Goal: Task Accomplishment & Management: Use online tool/utility

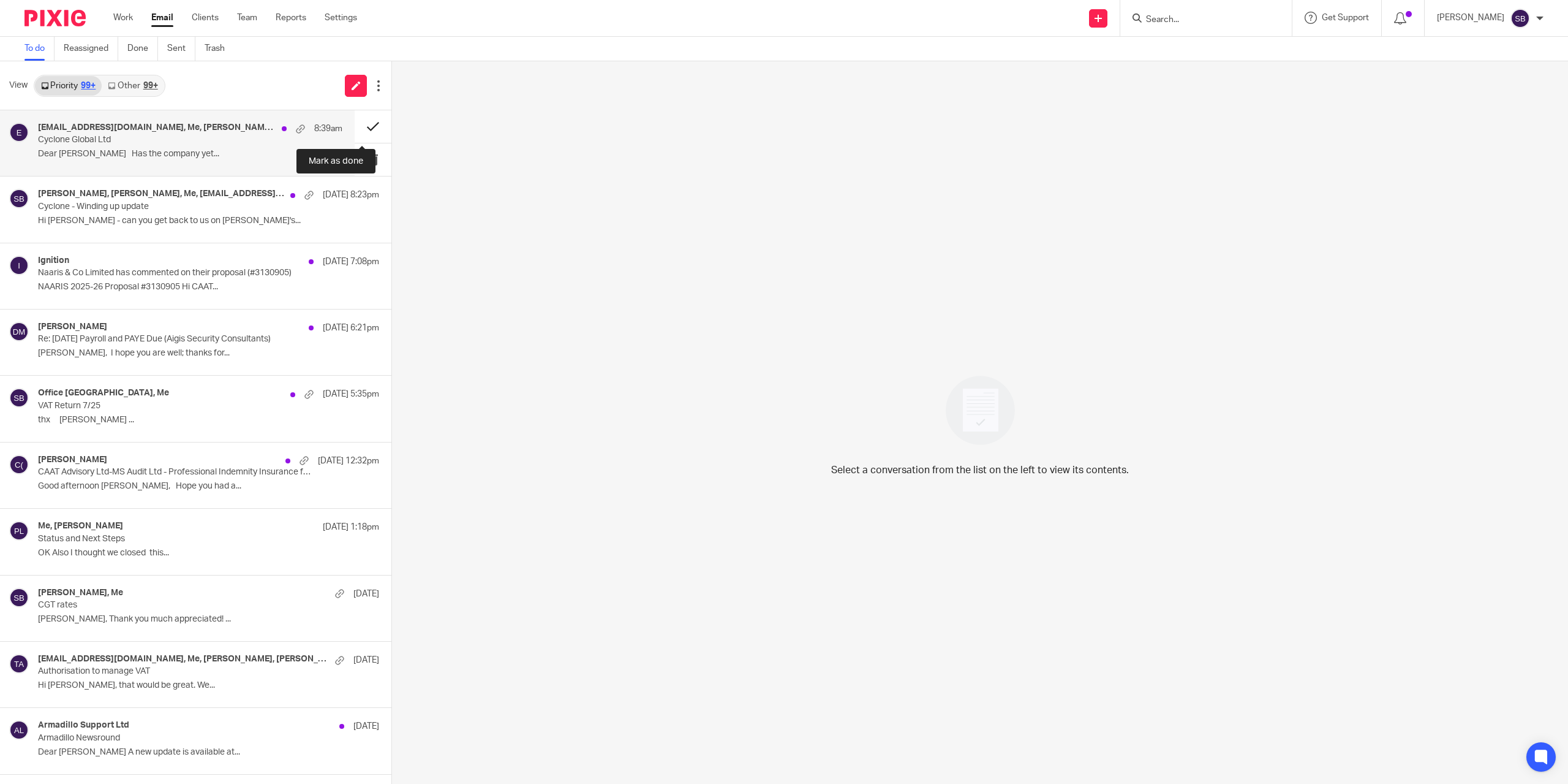
click at [360, 126] on button at bounding box center [373, 126] width 37 height 32
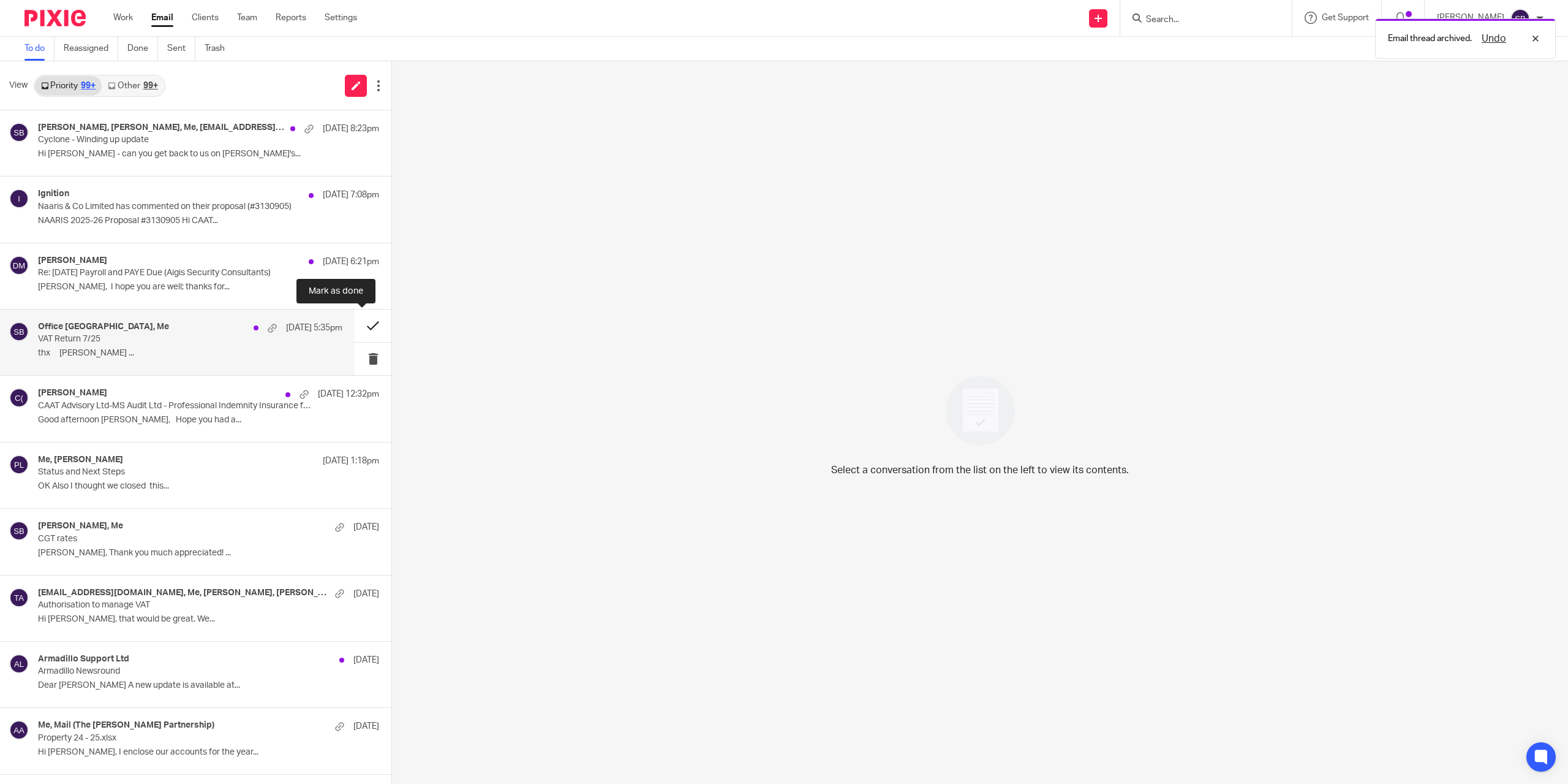
click at [360, 328] on button at bounding box center [373, 326] width 37 height 32
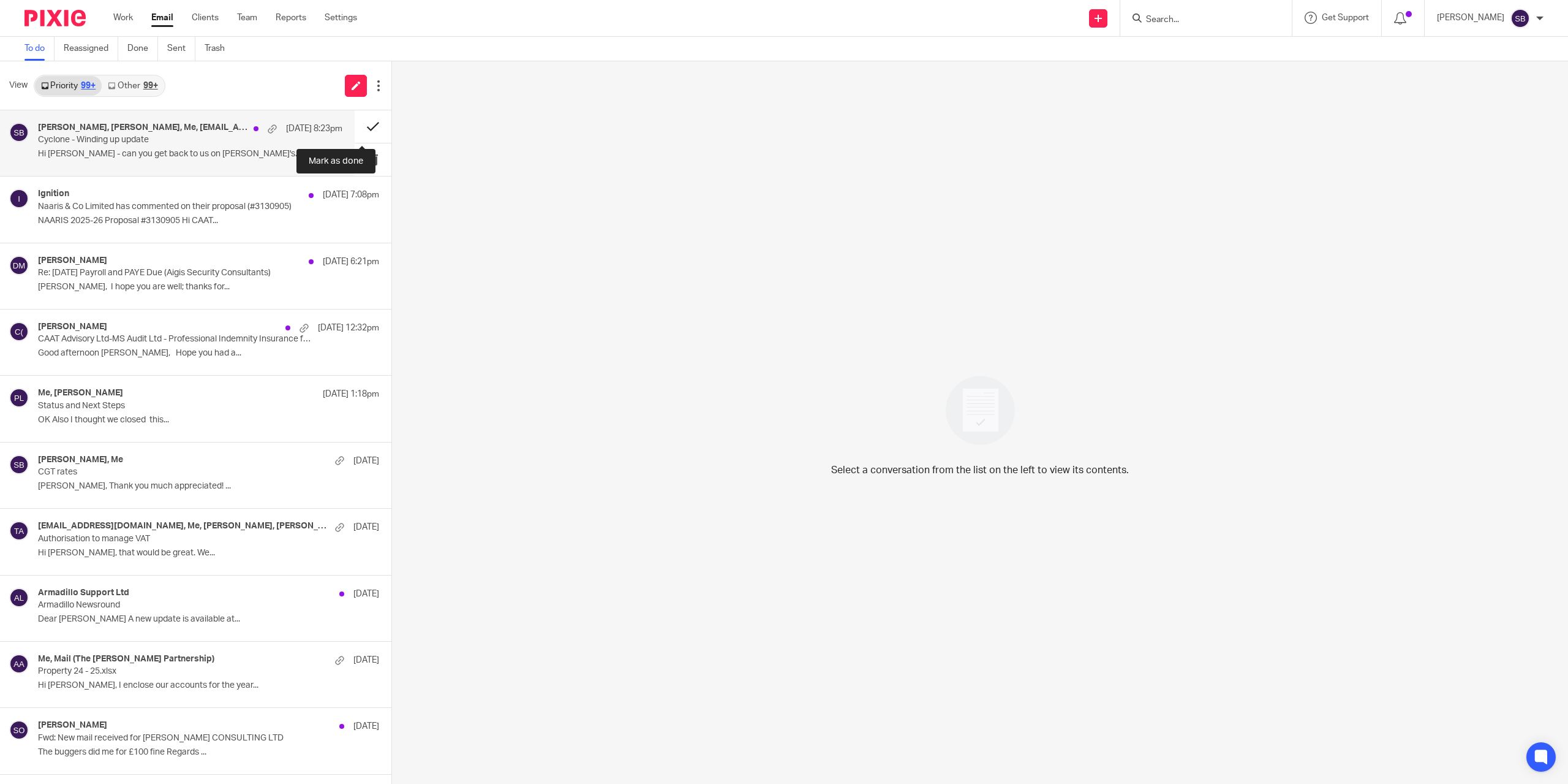
click at [360, 126] on button at bounding box center [373, 126] width 37 height 32
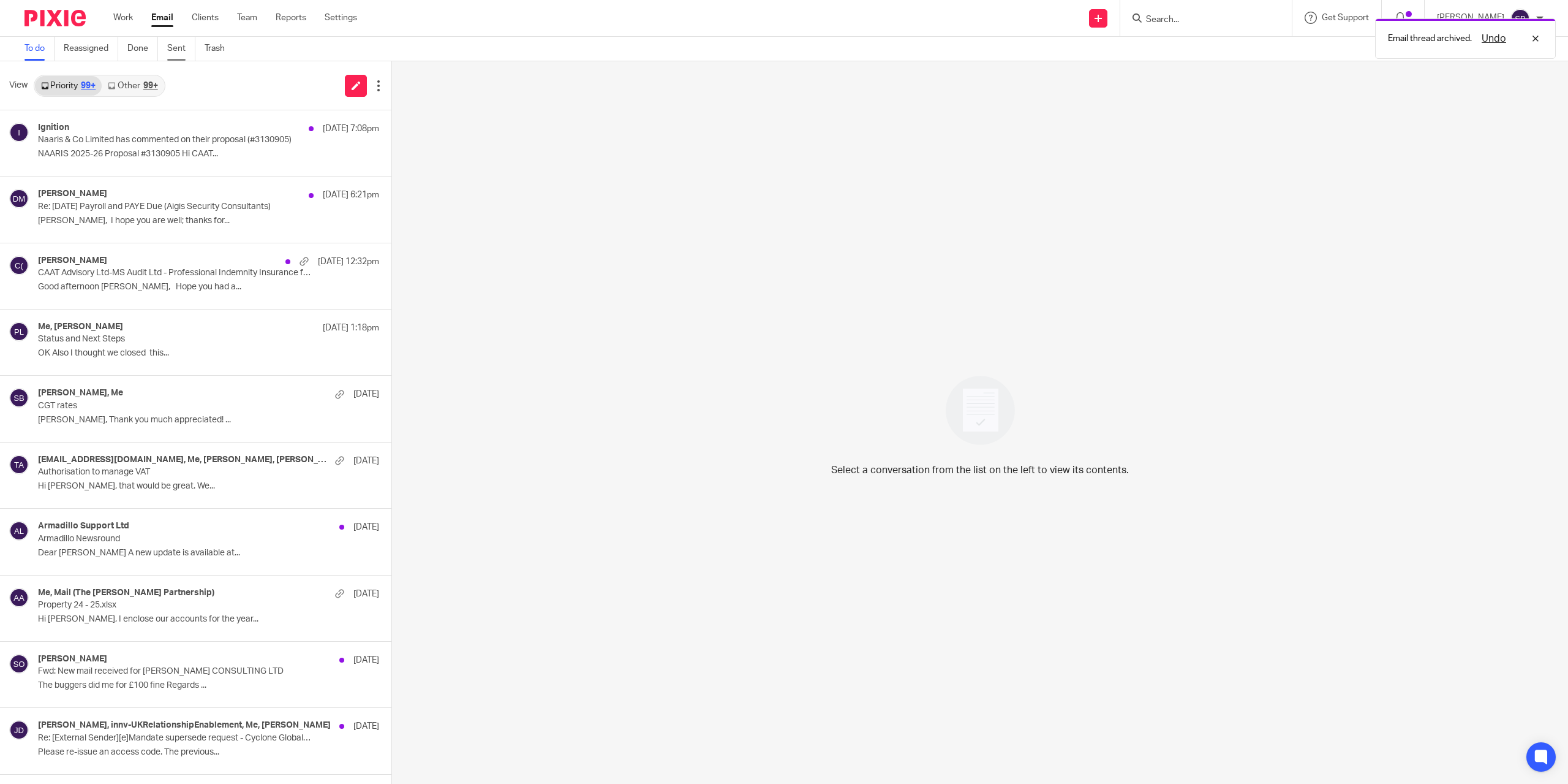
click at [178, 51] on link "Sent" at bounding box center [180, 48] width 28 height 24
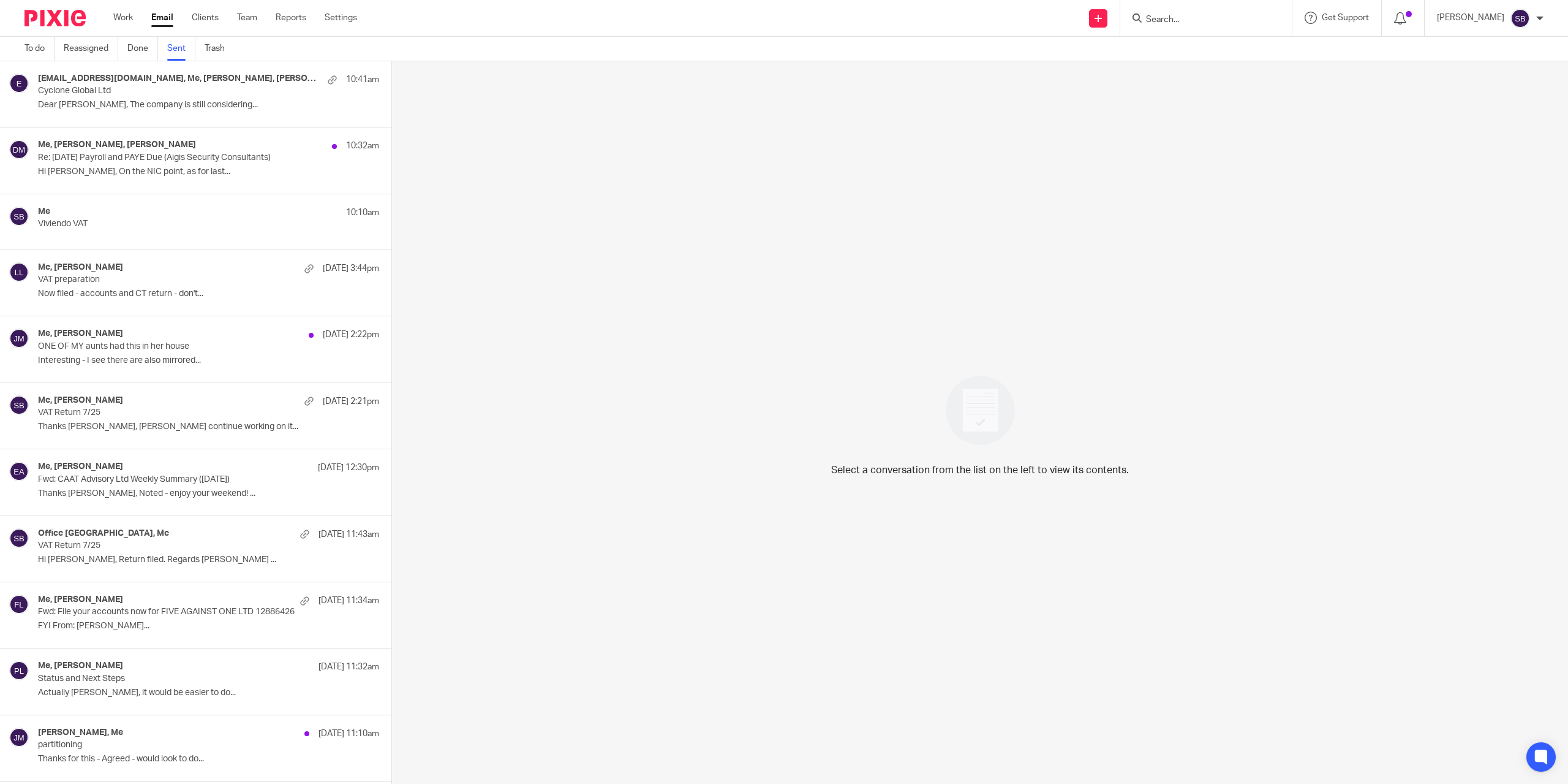
click at [150, 163] on div "Me, Elaine Aitken, Dimitrios Markakis 10:32am Re: August 2025 Payroll and PAYE …" at bounding box center [208, 161] width 341 height 41
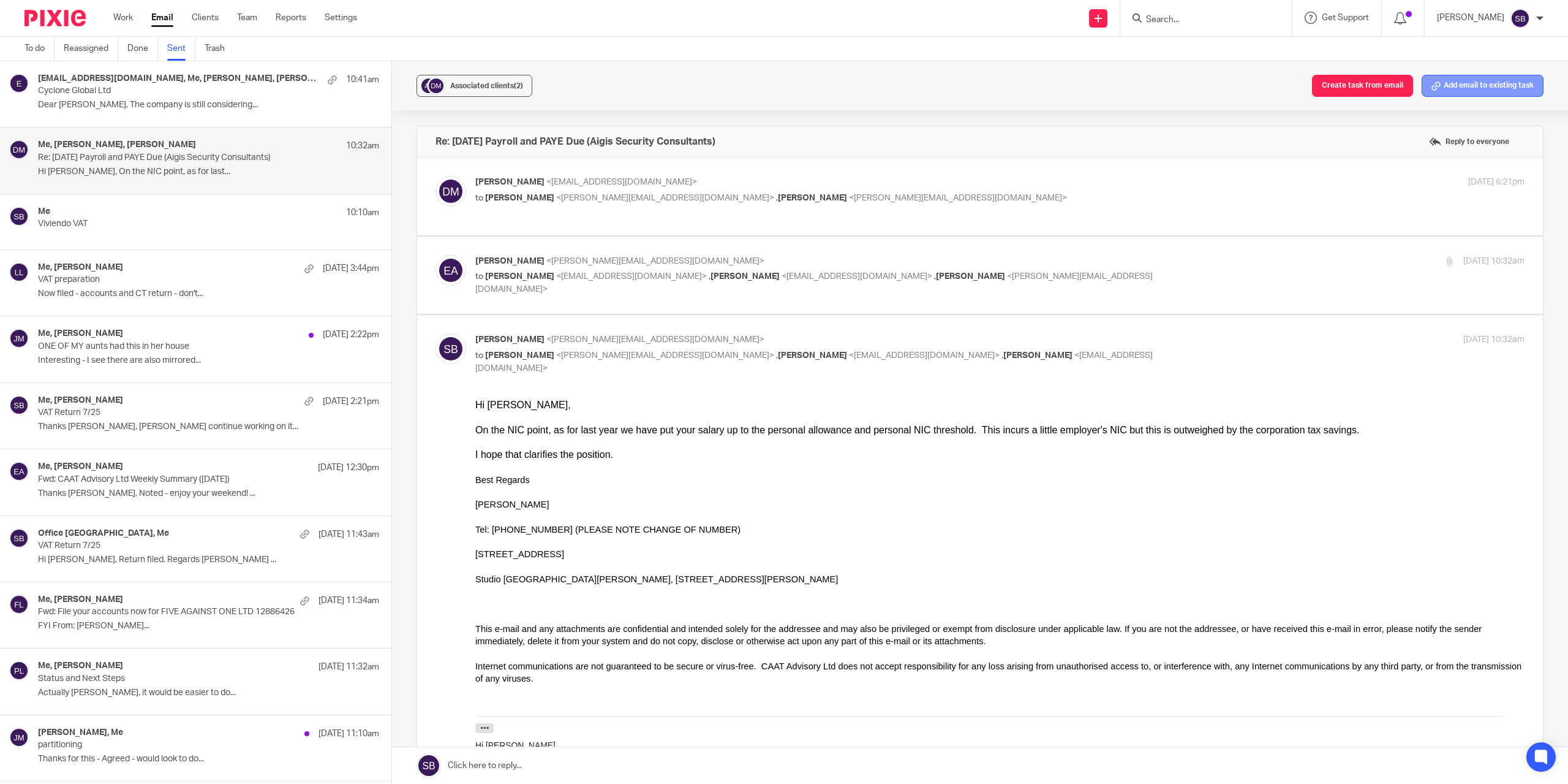
click at [1441, 83] on button "Add email to existing task" at bounding box center [1482, 85] width 122 height 22
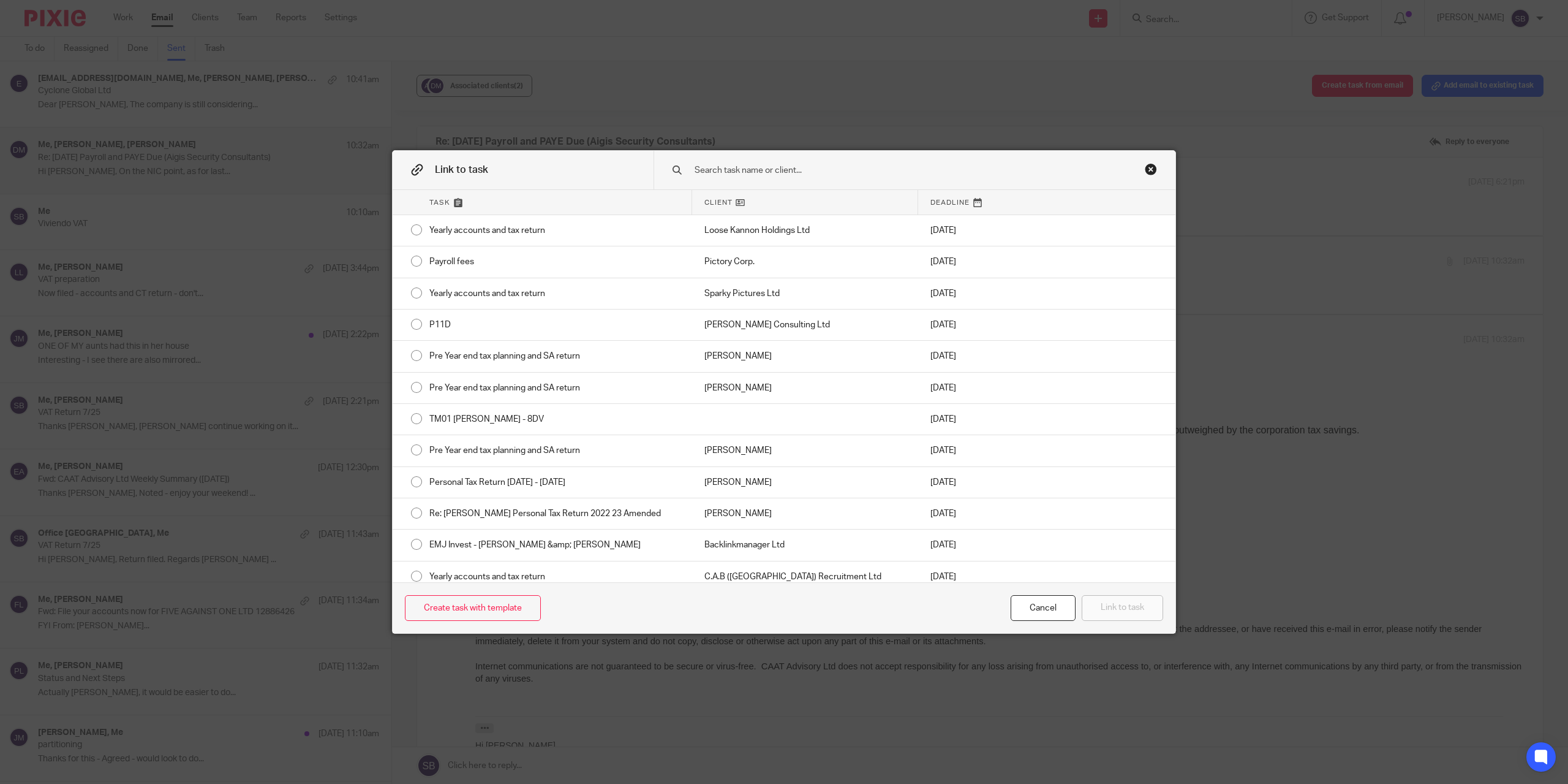
click at [909, 174] on input "text" at bounding box center [895, 170] width 403 height 13
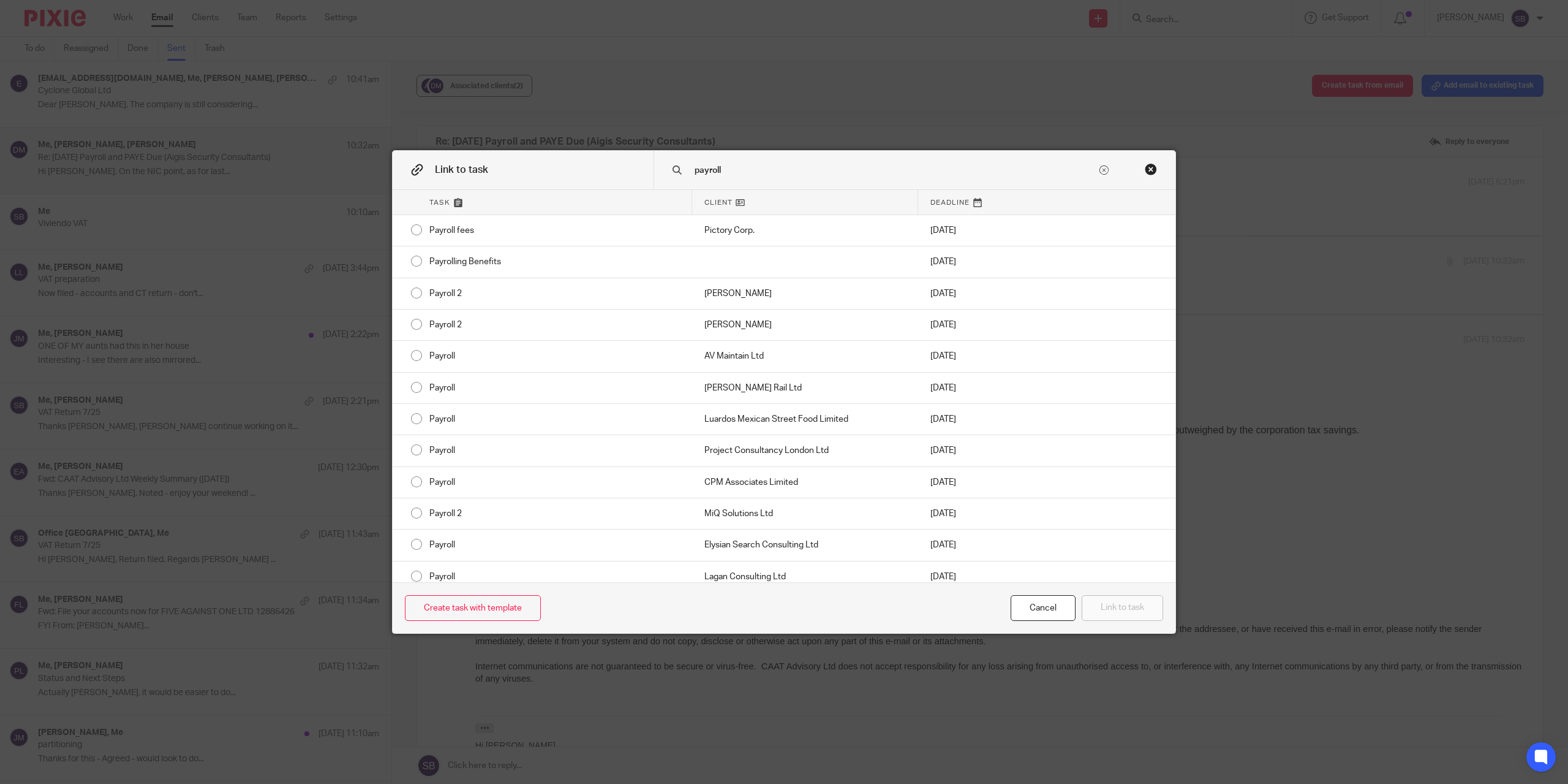
click at [791, 172] on input "payroll" at bounding box center [895, 170] width 403 height 13
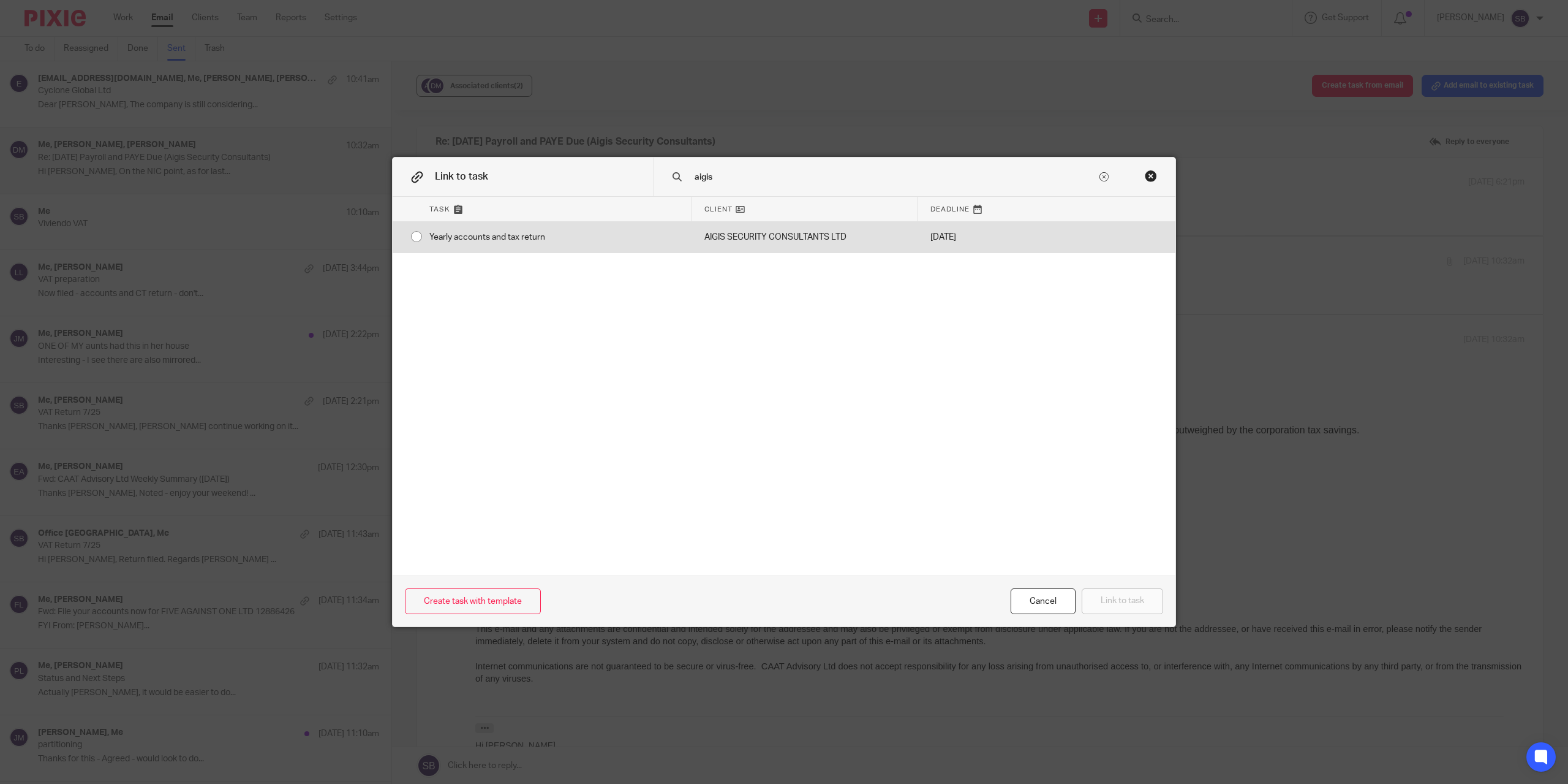
type input "aigis"
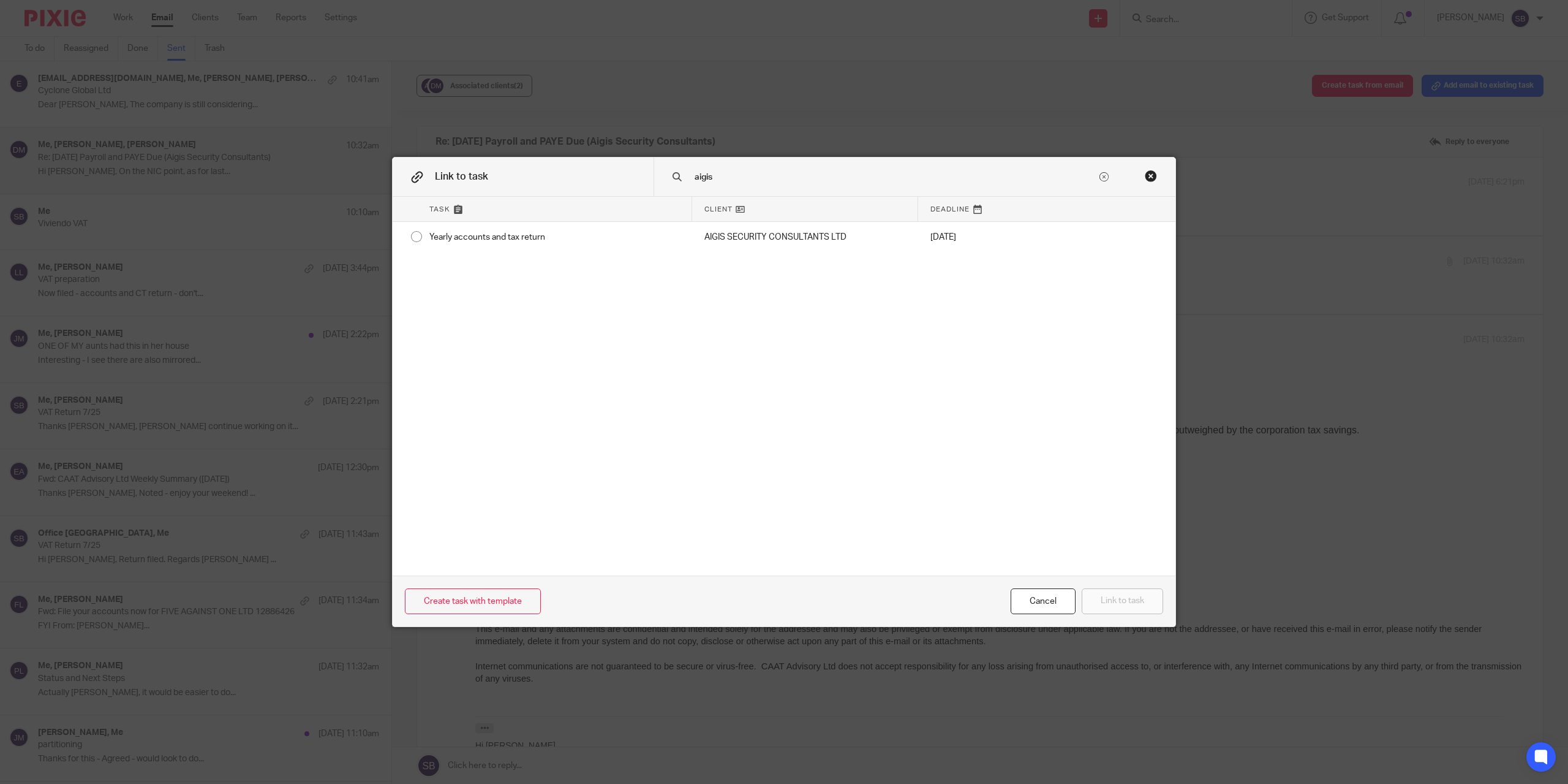
drag, startPoint x: 734, startPoint y: 235, endPoint x: 767, endPoint y: 185, distance: 59.9
click at [767, 185] on div "aigis" at bounding box center [914, 177] width 522 height 39
